Goal: Check status: Check status

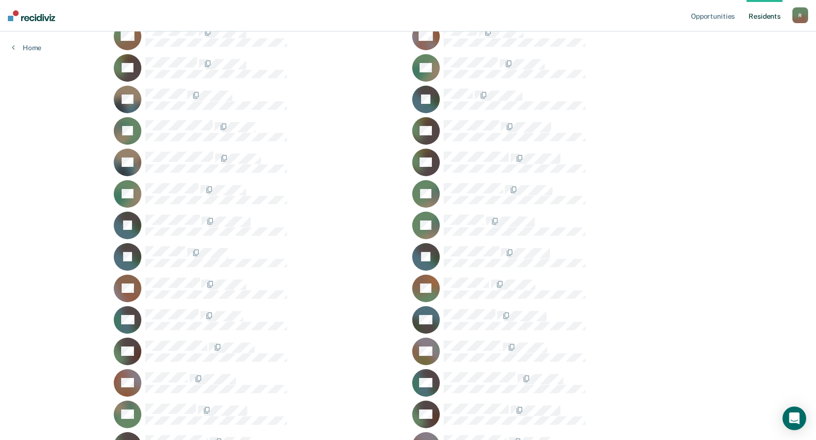
scroll to position [4037, 0]
